Goal: Task Accomplishment & Management: Manage account settings

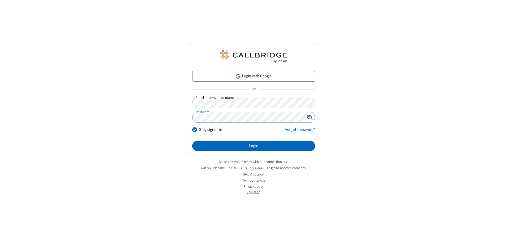
click at [253, 146] on button "Login" at bounding box center [253, 146] width 123 height 11
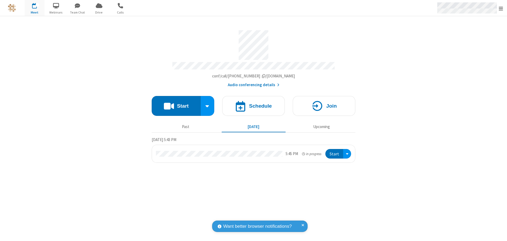
click at [500, 8] on span "Open menu" at bounding box center [500, 8] width 4 height 5
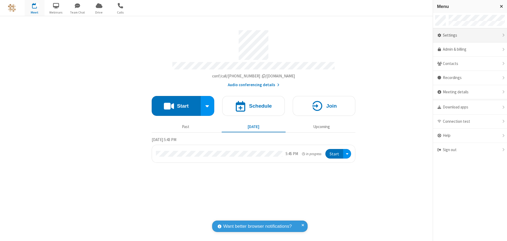
click at [469, 35] on div "Settings" at bounding box center [470, 35] width 74 height 14
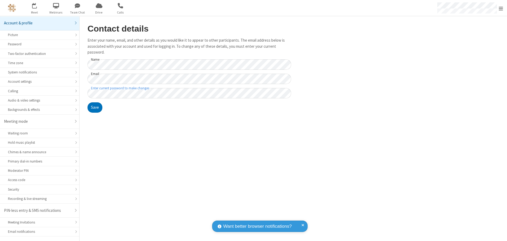
scroll to position [9, 0]
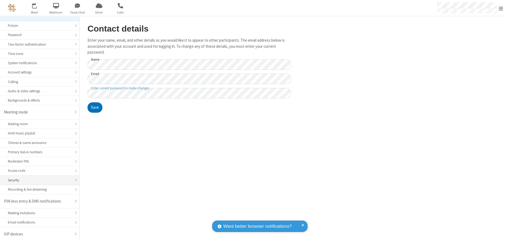
click at [38, 180] on div "Security" at bounding box center [39, 179] width 63 height 5
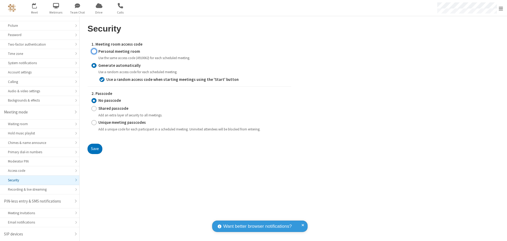
click at [94, 51] on input "Personal meeting room" at bounding box center [93, 51] width 5 height 6
radio input "true"
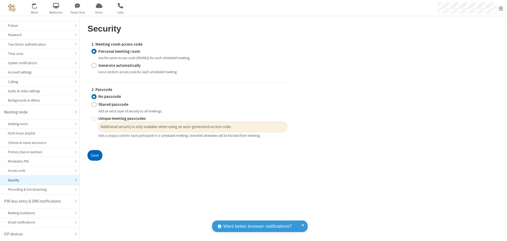
click at [95, 155] on button "Save" at bounding box center [94, 155] width 15 height 11
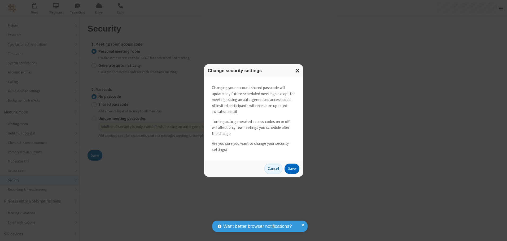
click at [291, 168] on button "Save" at bounding box center [291, 168] width 15 height 11
